Goal: Task Accomplishment & Management: Manage account settings

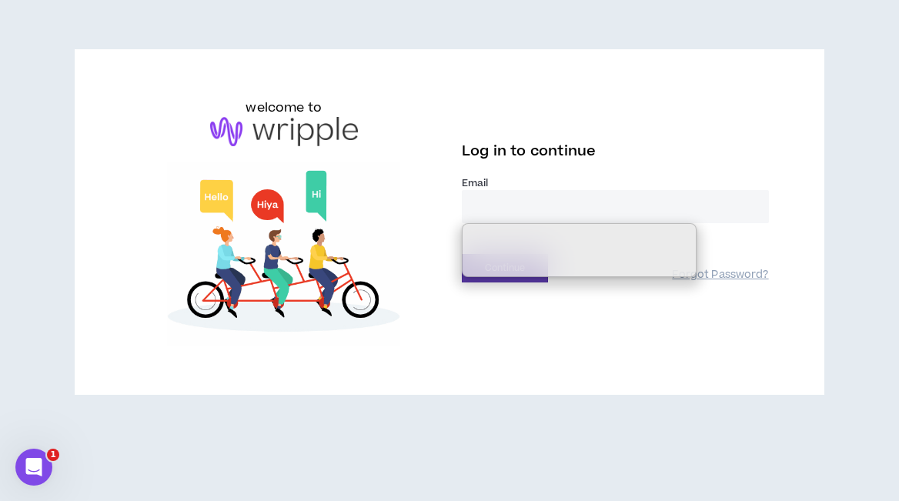
click at [519, 211] on input "email" at bounding box center [615, 206] width 307 height 33
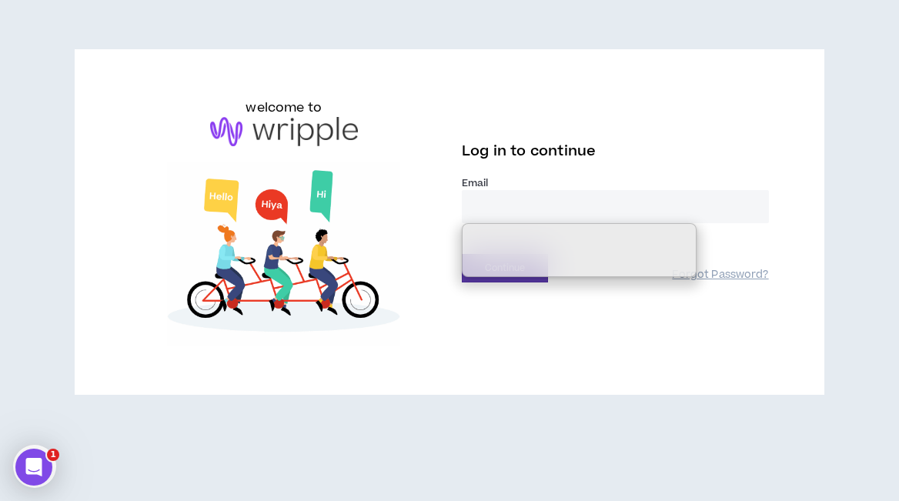
click at [518, 209] on input "email" at bounding box center [615, 206] width 307 height 33
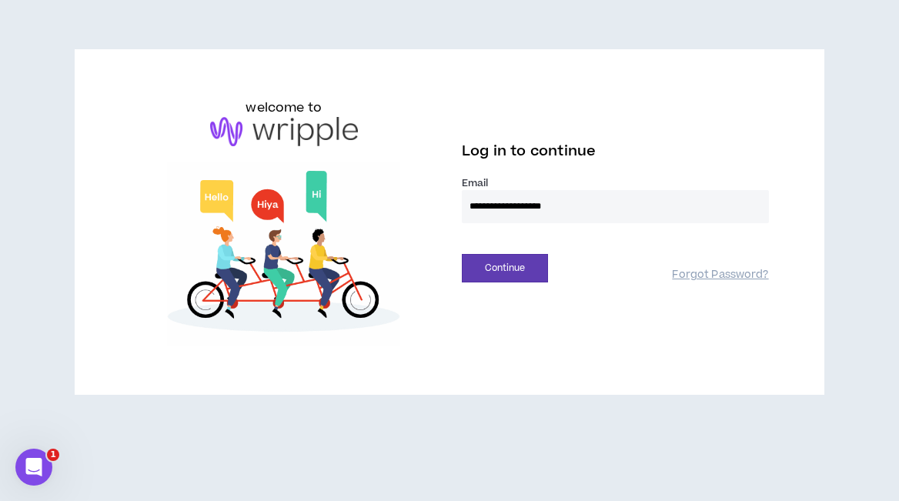
type input "**********"
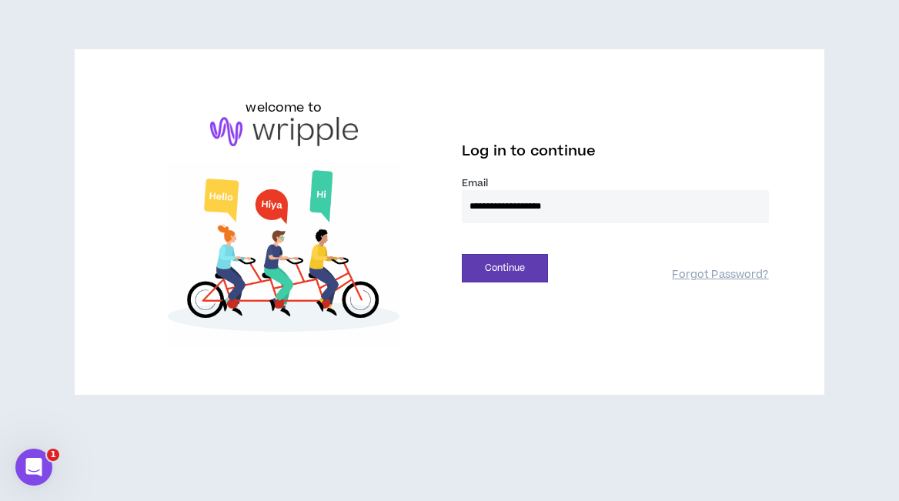
click at [462, 254] on button "Continue" at bounding box center [505, 268] width 86 height 28
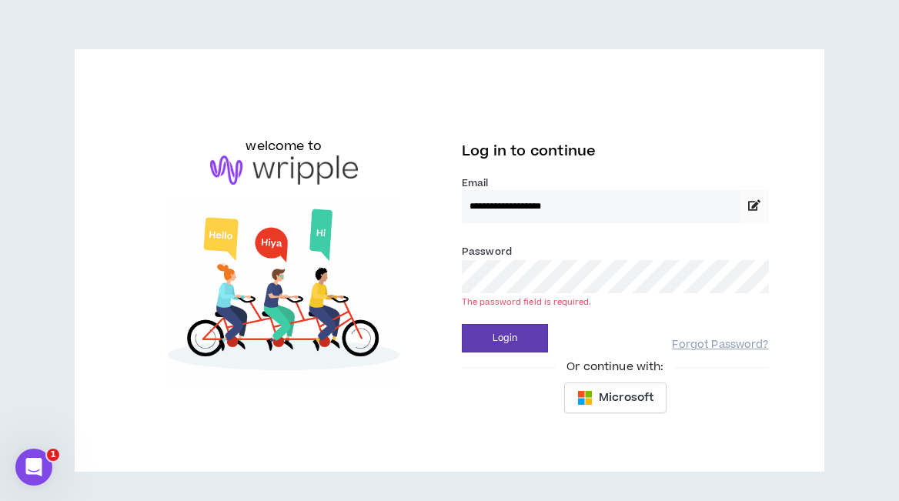
click at [530, 299] on div "The password field is required." at bounding box center [615, 302] width 307 height 12
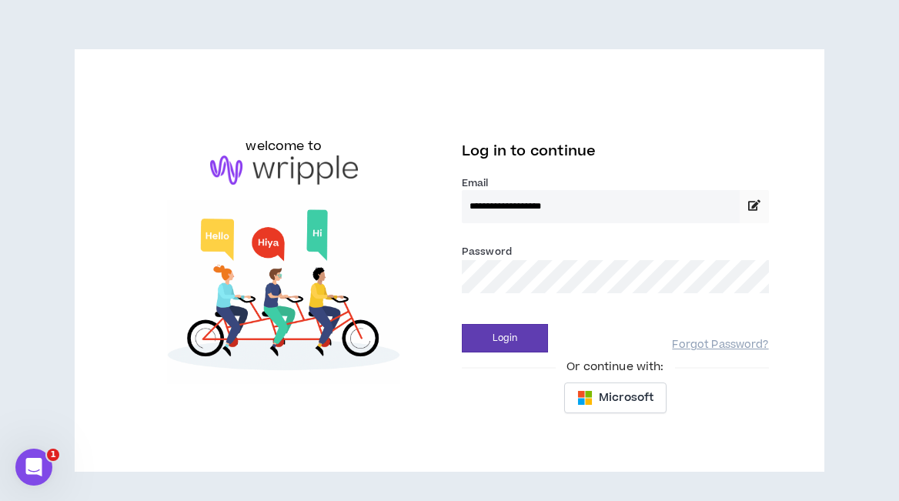
click at [462, 324] on button "Login" at bounding box center [505, 338] width 86 height 28
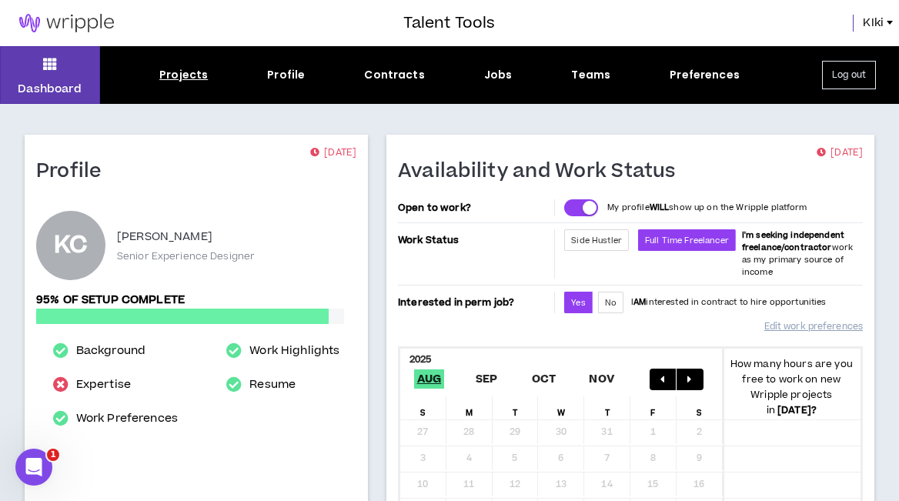
click at [195, 74] on div "Projects" at bounding box center [183, 75] width 48 height 16
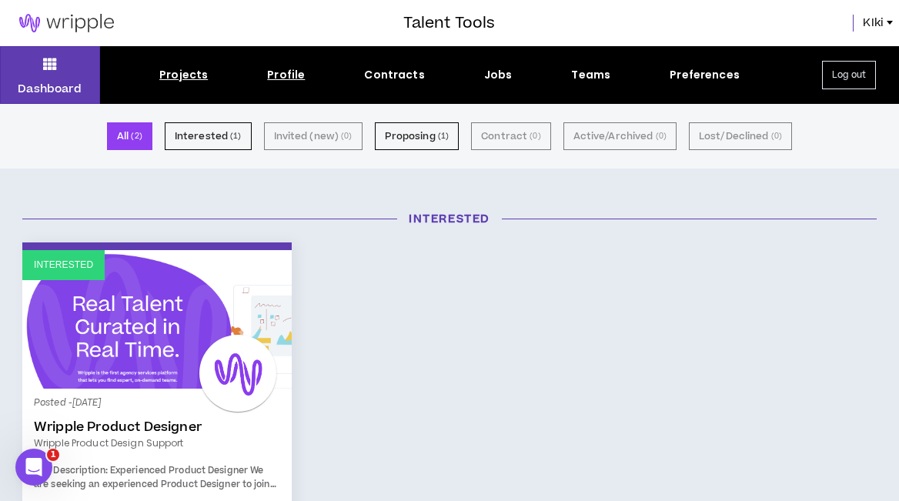
click at [284, 72] on div "Profile" at bounding box center [286, 75] width 38 height 16
click at [185, 75] on div "Projects" at bounding box center [183, 75] width 48 height 16
click at [496, 74] on div "Jobs" at bounding box center [498, 75] width 28 height 16
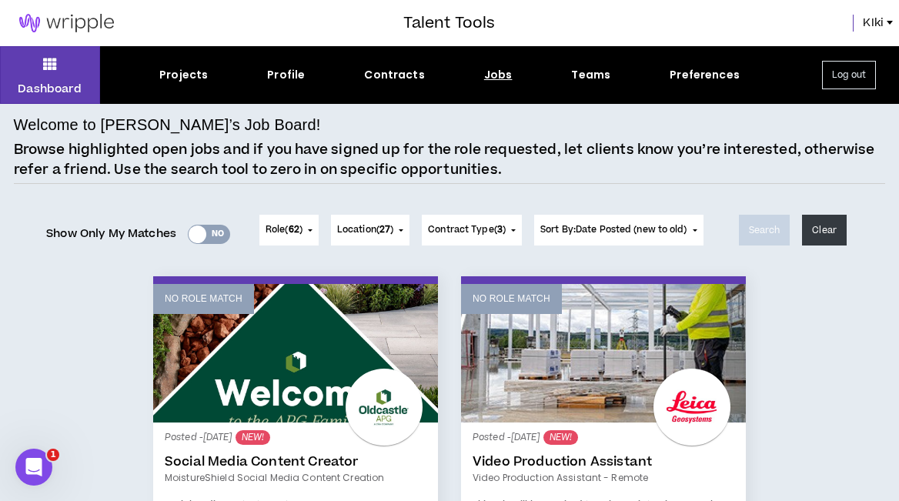
click at [200, 232] on div at bounding box center [198, 234] width 18 height 18
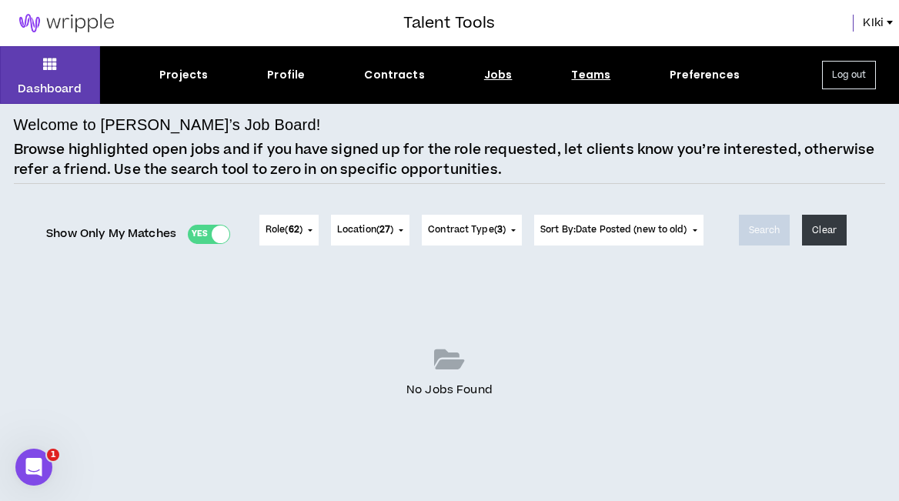
click at [597, 75] on div "Teams" at bounding box center [590, 75] width 39 height 16
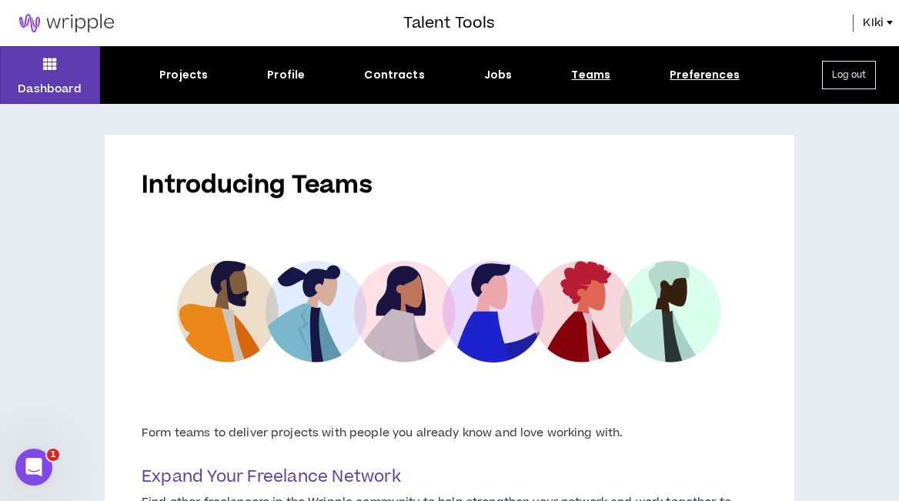
click at [699, 72] on div "Preferences" at bounding box center [704, 75] width 70 height 16
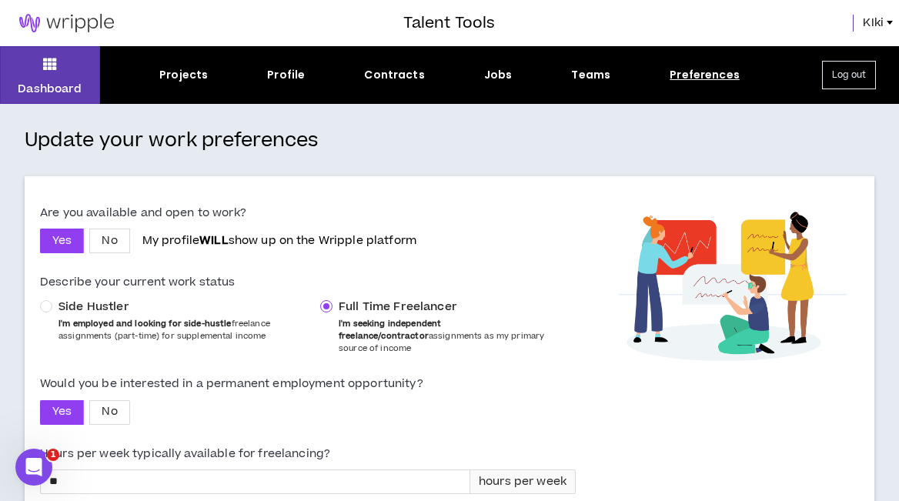
click at [882, 24] on span "KIki" at bounding box center [873, 23] width 21 height 17
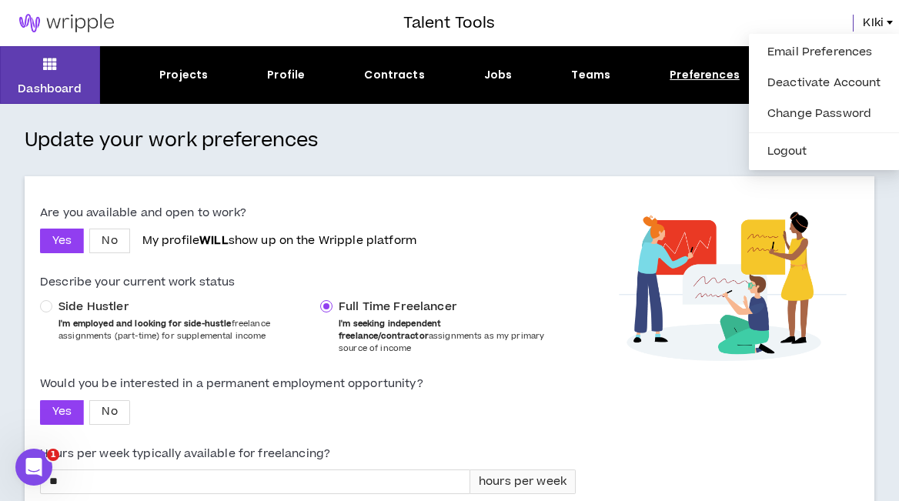
click at [610, 159] on div "Update your work preferences Are you available and open to work? Yes No My prof…" at bounding box center [449, 464] width 899 height 721
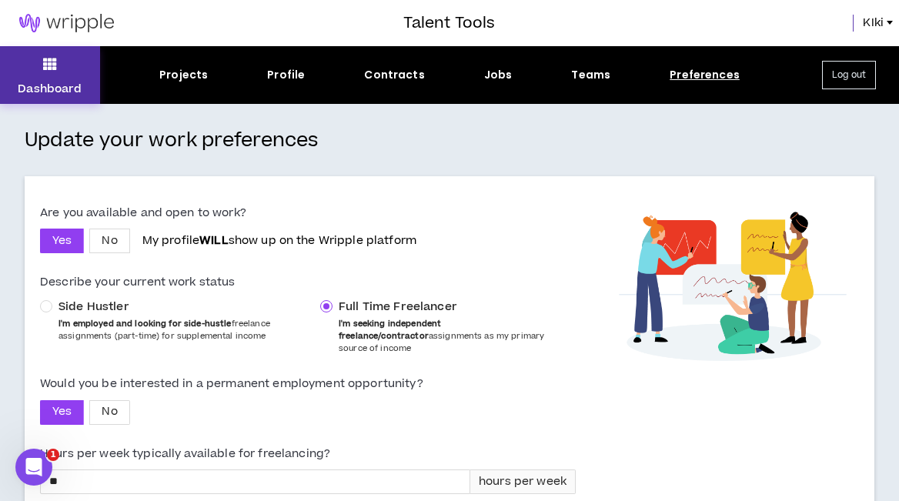
click at [42, 64] on button "Dashboard" at bounding box center [50, 75] width 100 height 58
